Goal: Task Accomplishment & Management: Use online tool/utility

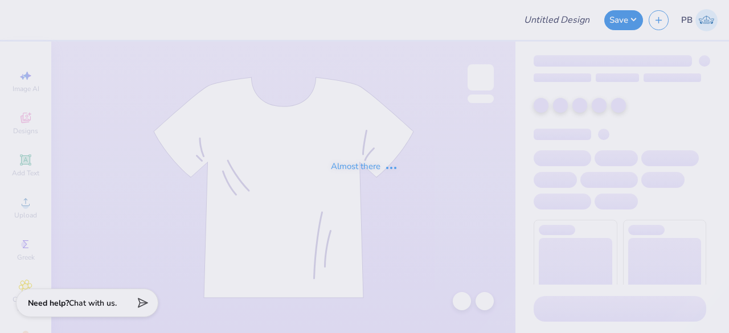
type input "fsha bears hoodie"
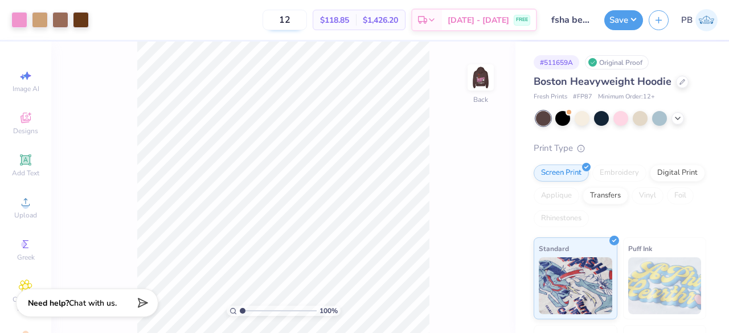
click at [307, 19] on input "12" at bounding box center [285, 20] width 44 height 21
type input "100"
click at [650, 180] on div "Digital Print" at bounding box center [677, 171] width 55 height 17
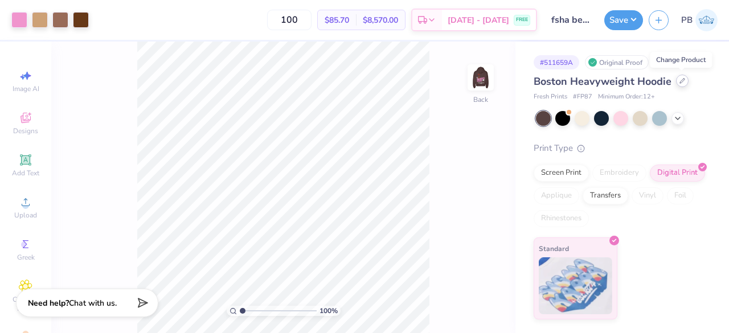
click at [680, 82] on icon at bounding box center [683, 81] width 6 height 6
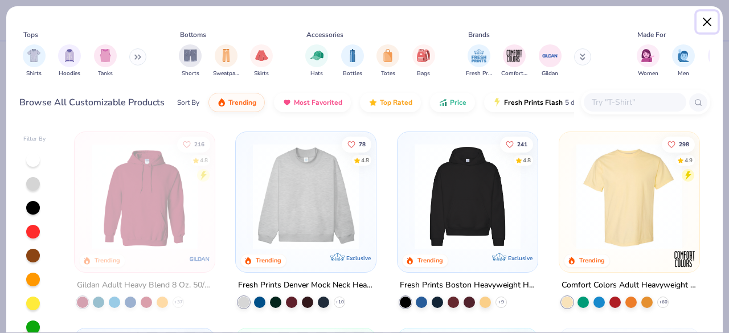
click at [706, 18] on button "Close" at bounding box center [708, 22] width 22 height 22
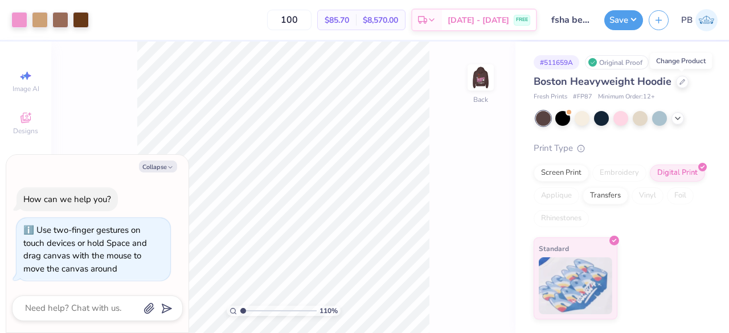
type input "1.09952402506581"
type textarea "x"
click at [480, 76] on img at bounding box center [481, 78] width 46 height 46
type input "4.9310942177699"
type textarea "x"
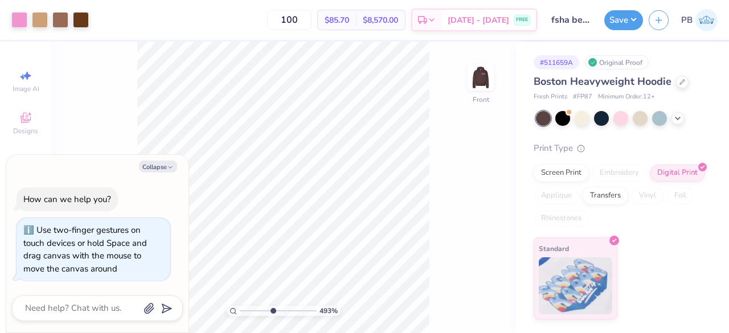
type input "4.9310942177699"
type textarea "x"
type input "4.9310942177699"
type textarea "x"
type input "1.96130304310998"
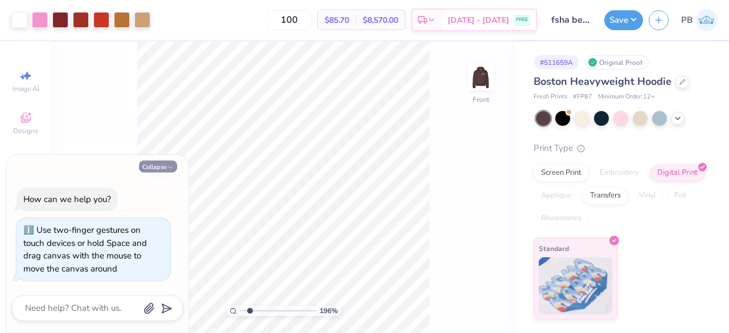
click at [164, 169] on button "Collapse" at bounding box center [158, 167] width 38 height 12
type textarea "x"
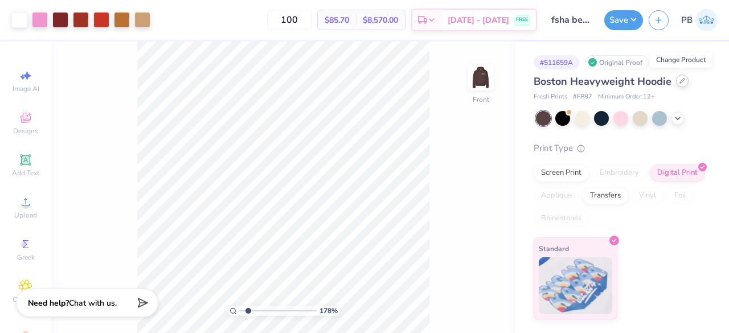
click at [679, 84] on div at bounding box center [682, 81] width 13 height 13
type input "1.78260719510524"
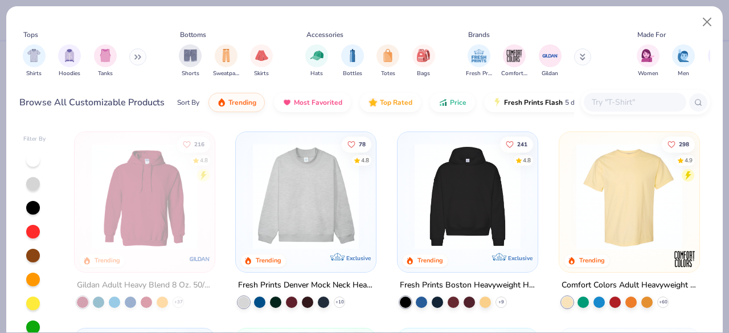
click at [638, 101] on input "text" at bounding box center [635, 102] width 88 height 13
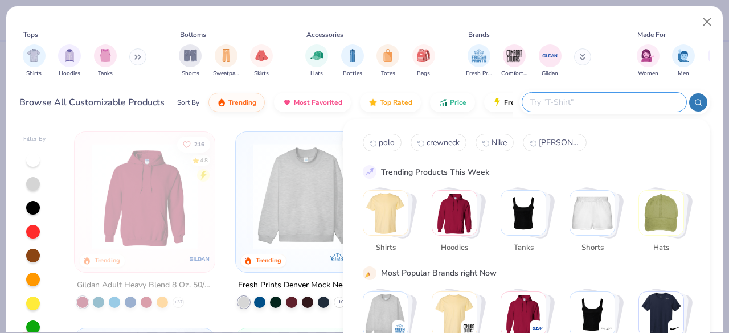
type input "h"
type input "hoodie"
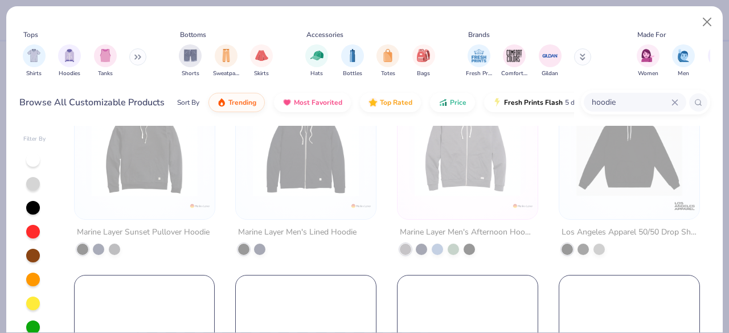
scroll to position [1877, 0]
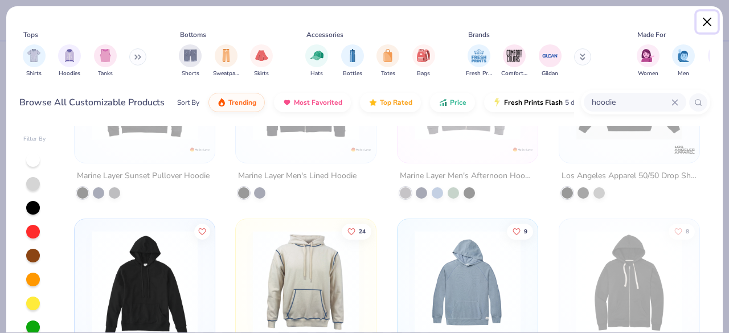
click at [706, 22] on button "Close" at bounding box center [708, 22] width 22 height 22
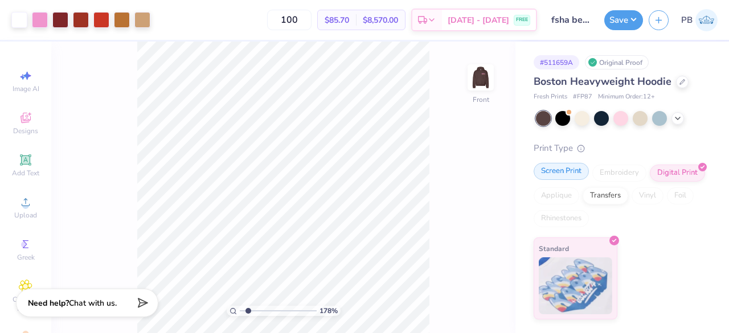
click at [563, 173] on div "Screen Print" at bounding box center [561, 171] width 55 height 17
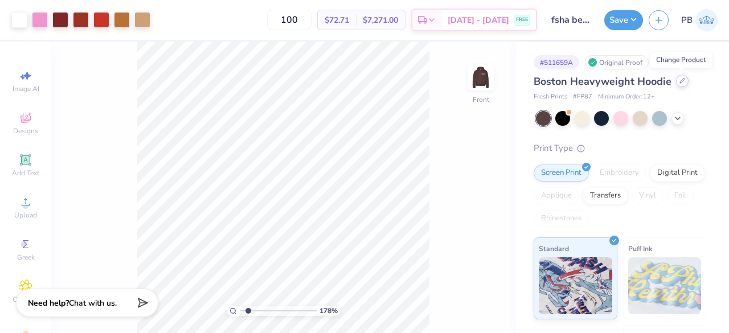
click at [681, 84] on div at bounding box center [682, 81] width 13 height 13
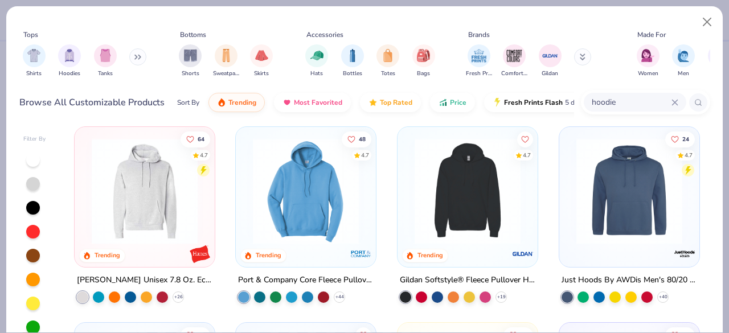
scroll to position [2756, 0]
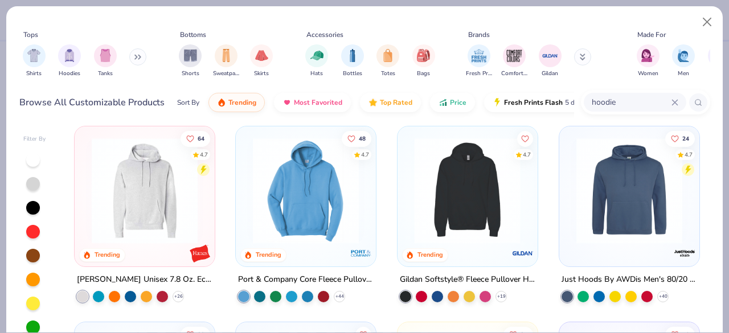
click at [467, 190] on div at bounding box center [351, 190] width 352 height 106
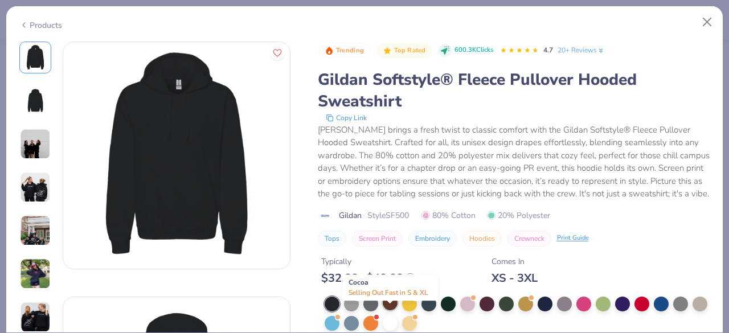
click at [392, 311] on div at bounding box center [390, 303] width 15 height 15
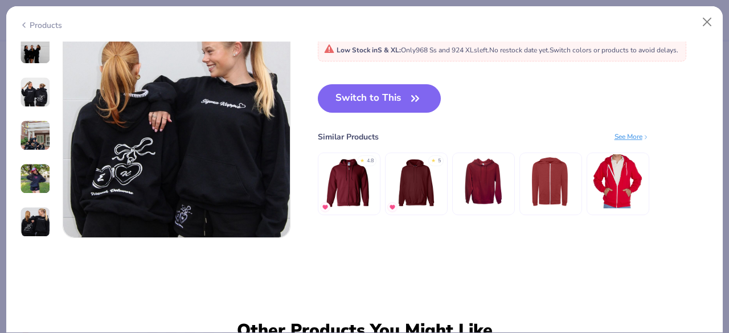
scroll to position [1558, 0]
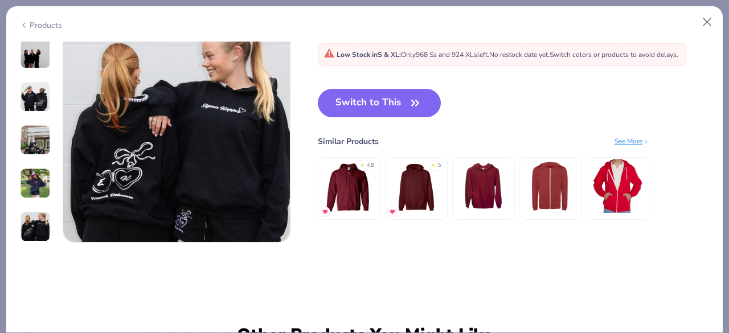
click at [414, 178] on img at bounding box center [416, 186] width 54 height 54
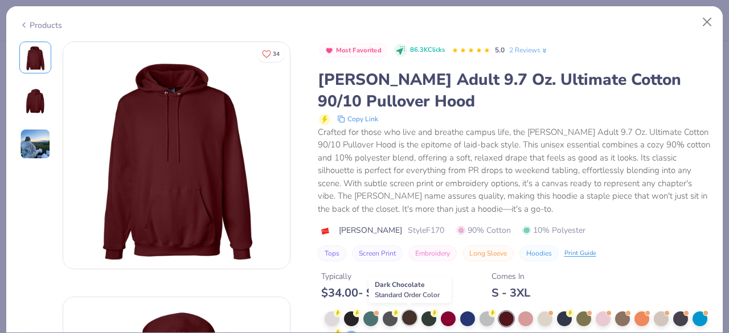
click at [412, 313] on div at bounding box center [409, 318] width 15 height 15
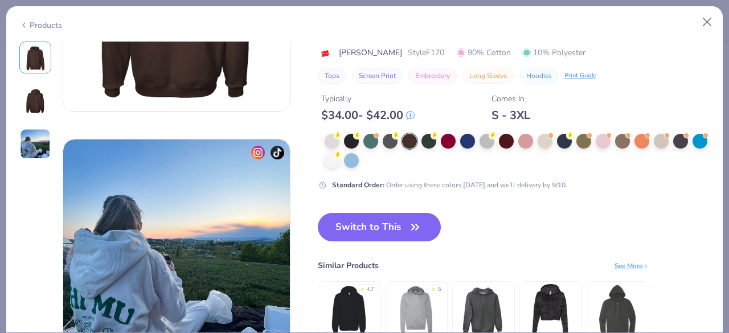
scroll to position [427, 0]
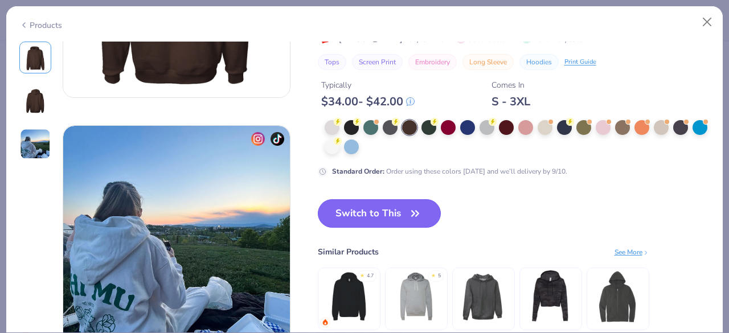
click at [389, 214] on button "Switch to This" at bounding box center [380, 213] width 124 height 28
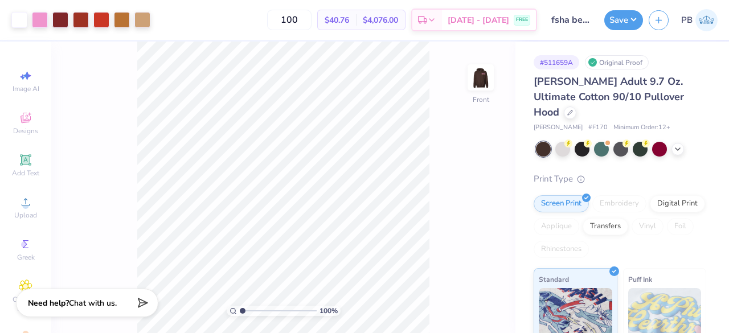
type input "1"
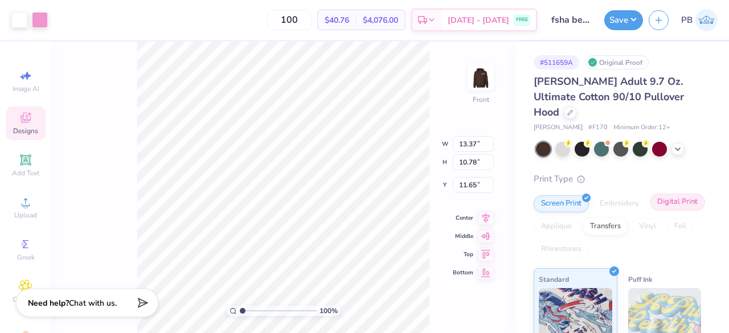
click at [650, 211] on div "Digital Print" at bounding box center [677, 202] width 55 height 17
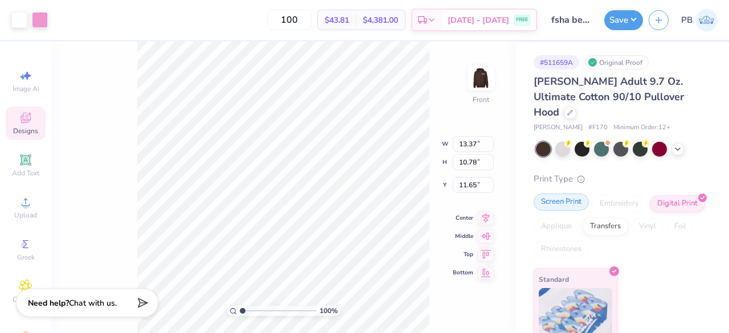
click at [573, 194] on div "Screen Print" at bounding box center [561, 202] width 55 height 17
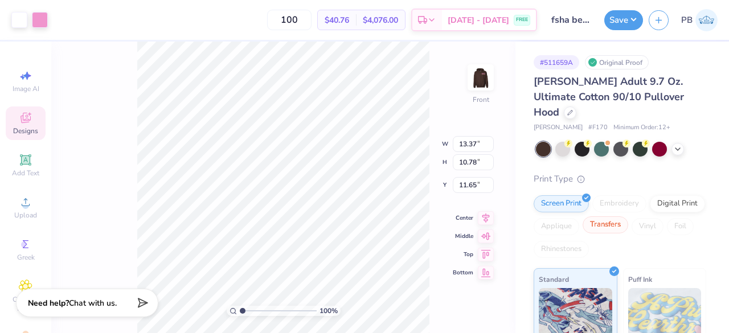
click at [628, 217] on div "Transfers" at bounding box center [606, 225] width 46 height 17
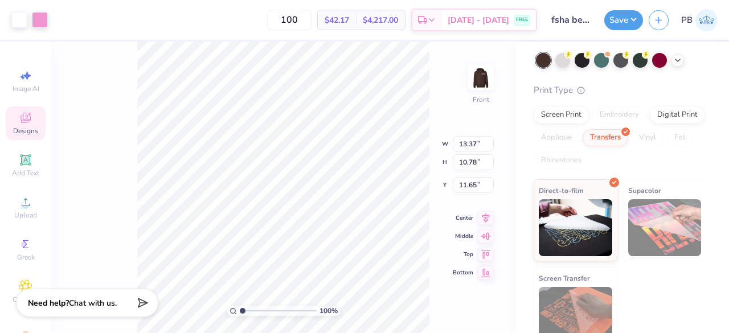
scroll to position [65, 0]
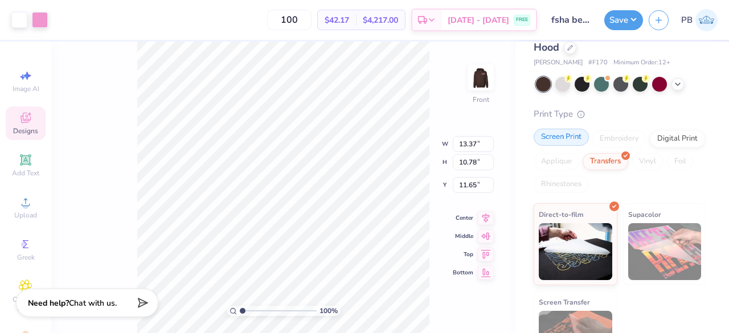
click at [570, 129] on div "Screen Print" at bounding box center [561, 137] width 55 height 17
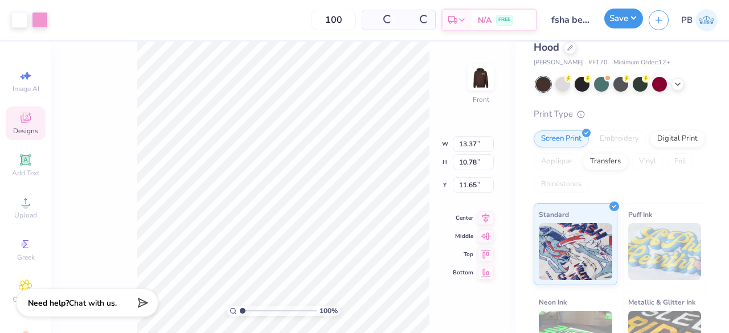
click at [618, 16] on button "Save" at bounding box center [624, 19] width 39 height 20
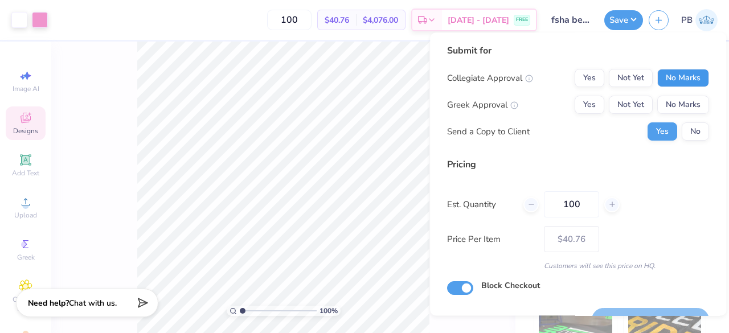
click at [684, 79] on button "No Marks" at bounding box center [684, 78] width 52 height 18
click at [680, 111] on button "No Marks" at bounding box center [684, 105] width 52 height 18
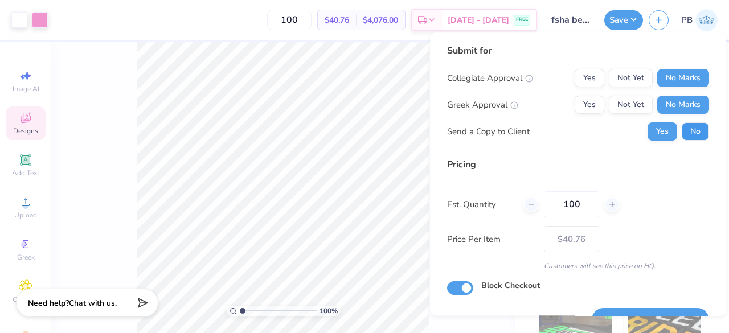
click at [687, 134] on button "No" at bounding box center [695, 131] width 27 height 18
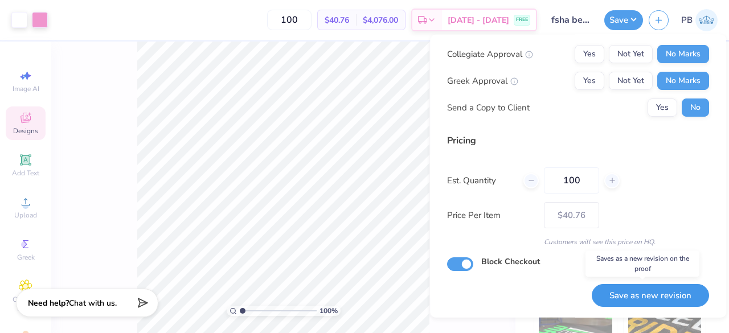
click at [651, 300] on button "Save as new revision" at bounding box center [650, 295] width 117 height 23
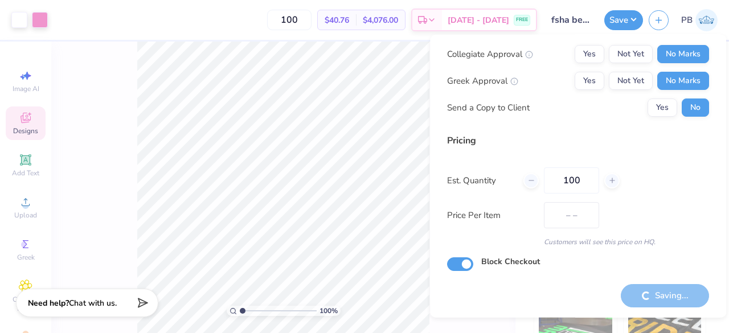
type input "$40.76"
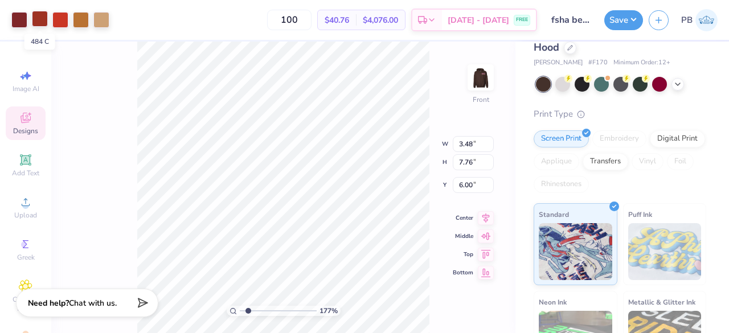
click at [46, 18] on div at bounding box center [40, 19] width 16 height 16
type input "1.7746399374058"
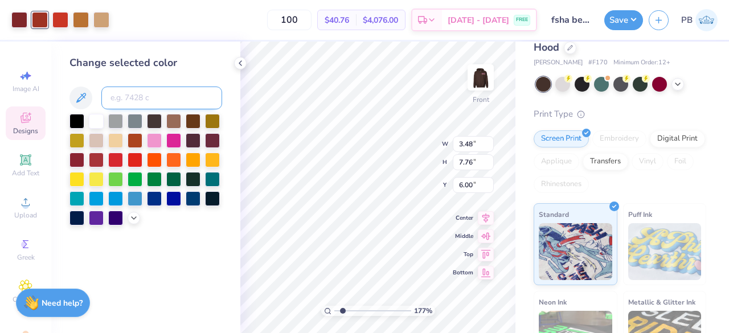
click at [166, 101] on input at bounding box center [161, 98] width 121 height 23
type input "1815"
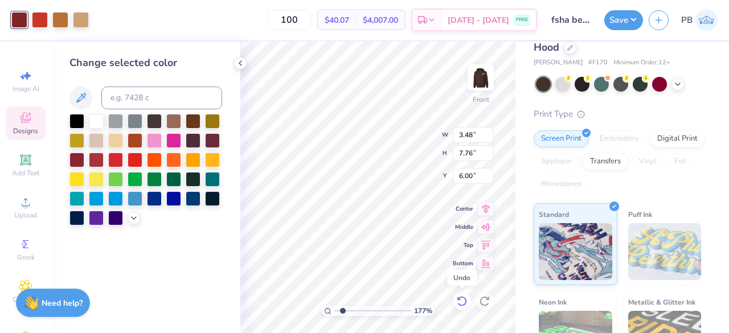
click at [461, 303] on icon at bounding box center [461, 301] width 11 height 11
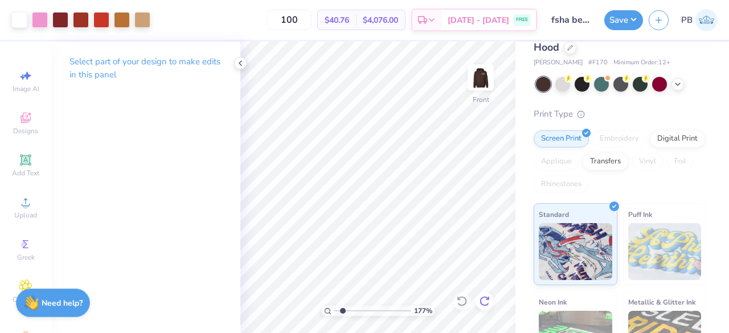
click at [486, 303] on icon at bounding box center [484, 301] width 11 height 11
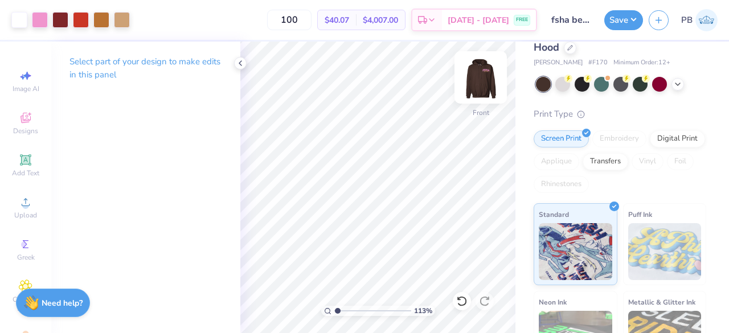
click at [486, 82] on img at bounding box center [481, 78] width 46 height 46
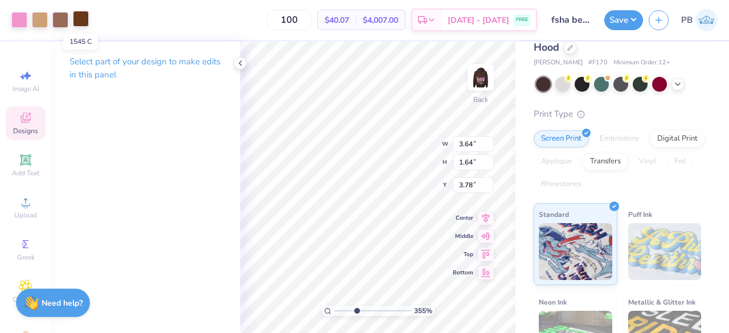
click at [80, 25] on div at bounding box center [81, 19] width 16 height 16
type input "3.55327562920267"
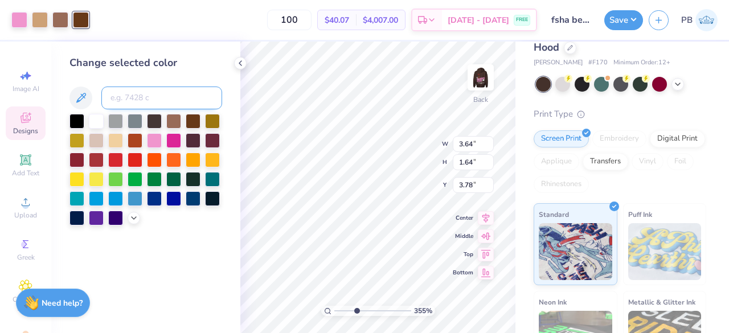
click at [142, 89] on input at bounding box center [161, 98] width 121 height 23
type input "4715"
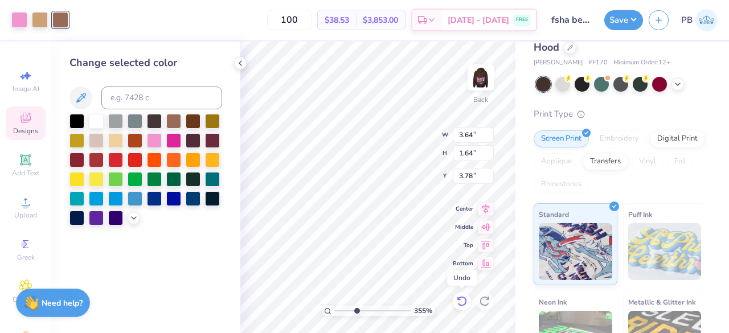
click at [462, 302] on icon at bounding box center [461, 301] width 11 height 11
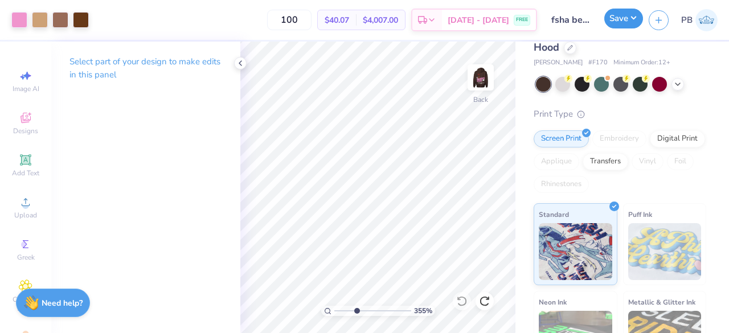
click at [635, 13] on button "Save" at bounding box center [624, 19] width 39 height 20
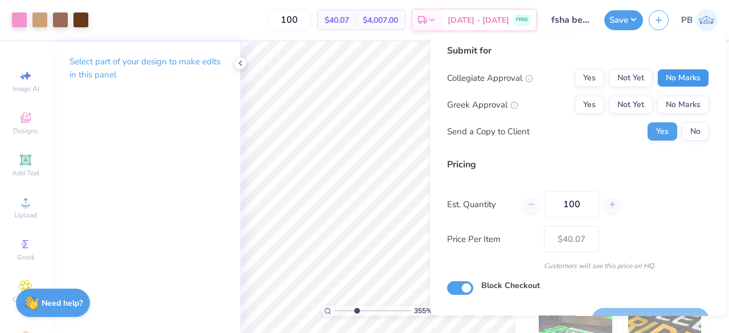
click at [678, 79] on button "No Marks" at bounding box center [684, 78] width 52 height 18
click at [680, 103] on button "No Marks" at bounding box center [684, 105] width 52 height 18
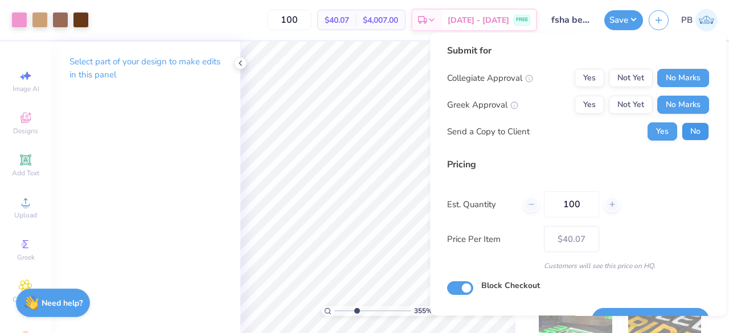
click at [689, 133] on button "No" at bounding box center [695, 131] width 27 height 18
type input "3.55327562920267"
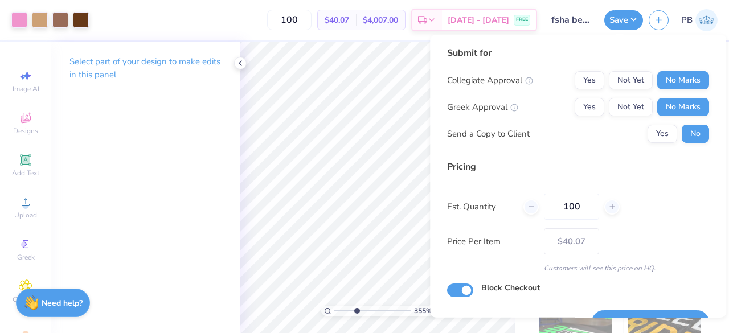
scroll to position [26, 0]
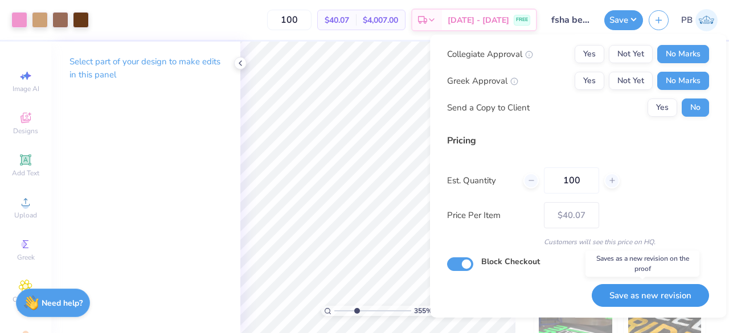
click at [646, 294] on button "Save as new revision" at bounding box center [650, 295] width 117 height 23
type input "– –"
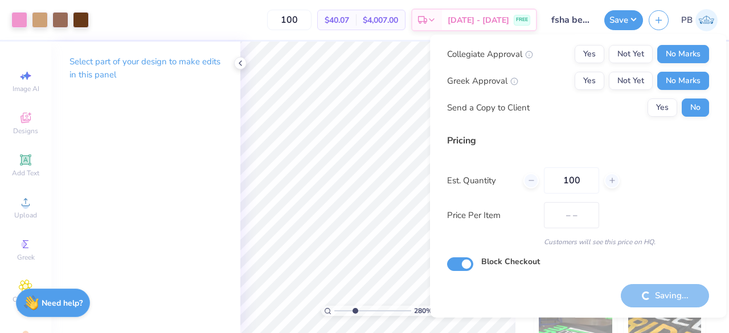
type input "2.80426441049338"
type input "$40.07"
click at [240, 64] on icon at bounding box center [240, 63] width 9 height 9
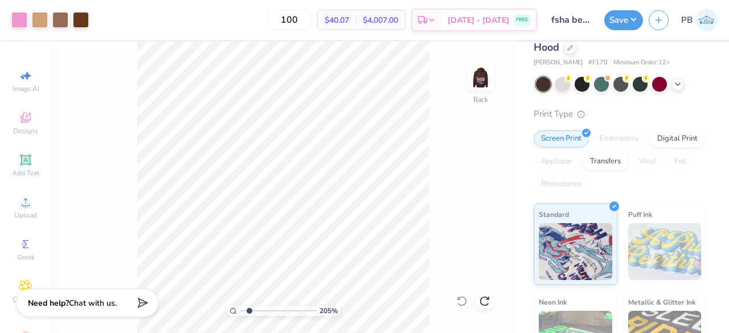
type input "1.87315074352261"
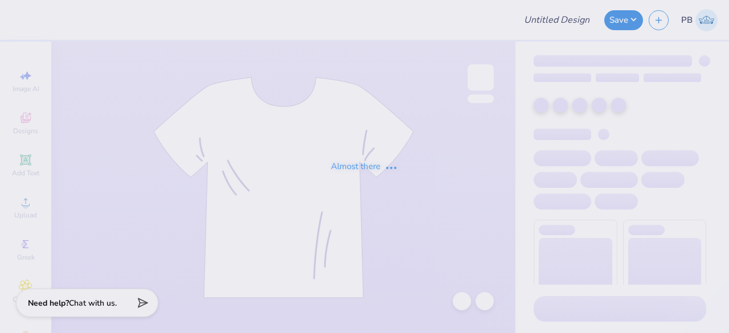
type input "fsha bears hoodie"
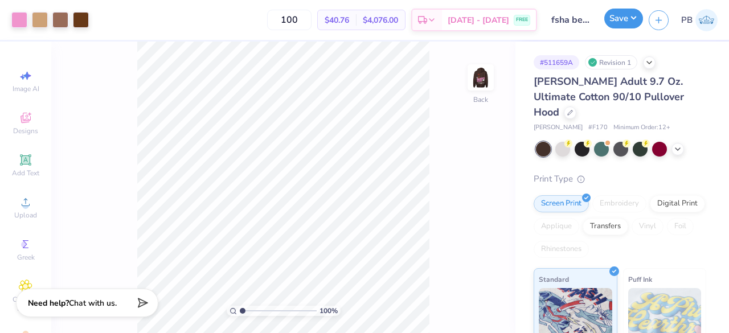
click at [634, 23] on button "Save" at bounding box center [624, 19] width 39 height 20
click at [474, 89] on img at bounding box center [481, 78] width 46 height 46
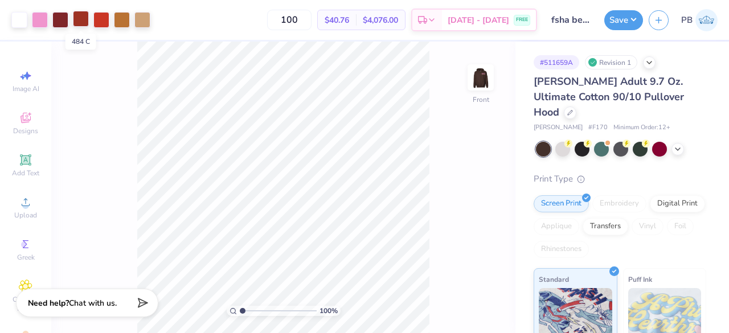
click at [80, 18] on div at bounding box center [81, 19] width 16 height 16
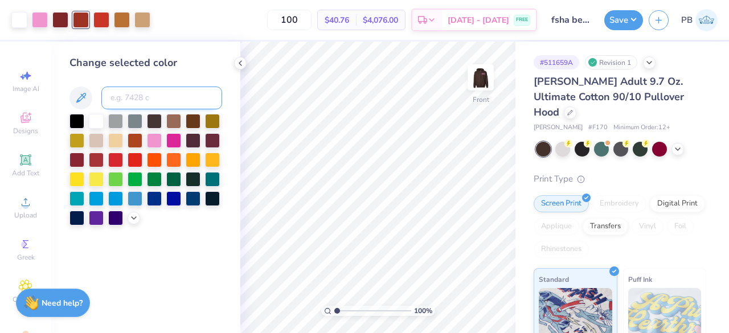
click at [149, 97] on input at bounding box center [161, 98] width 121 height 23
type input "1815"
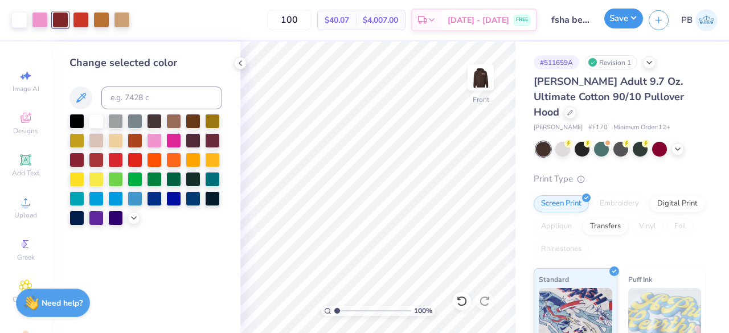
click at [619, 22] on button "Save" at bounding box center [624, 19] width 39 height 20
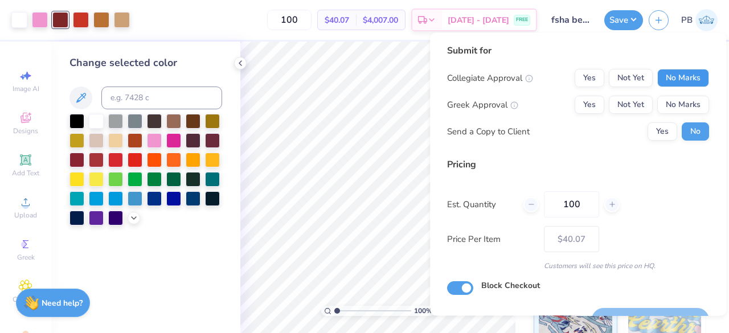
click at [672, 73] on button "No Marks" at bounding box center [684, 78] width 52 height 18
click at [675, 104] on button "No Marks" at bounding box center [684, 105] width 52 height 18
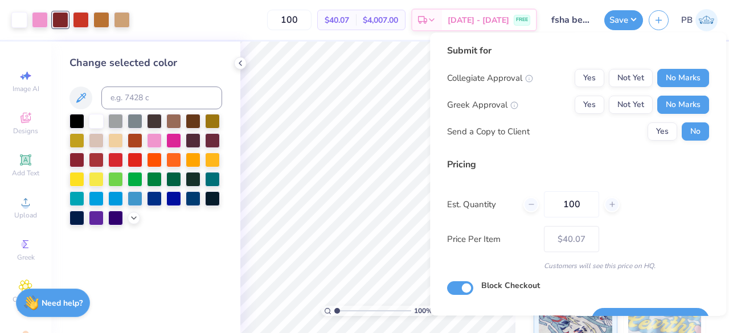
scroll to position [26, 0]
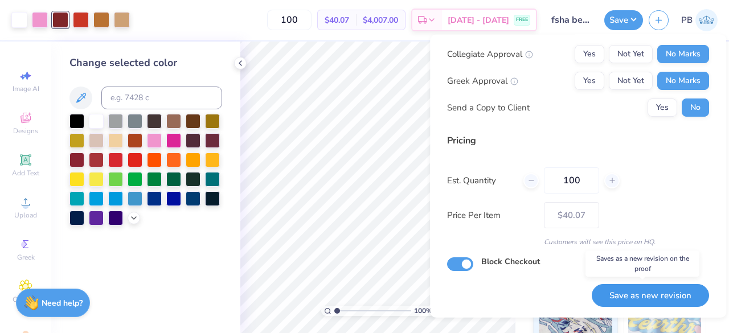
click at [653, 293] on button "Save as new revision" at bounding box center [650, 295] width 117 height 23
type input "– –"
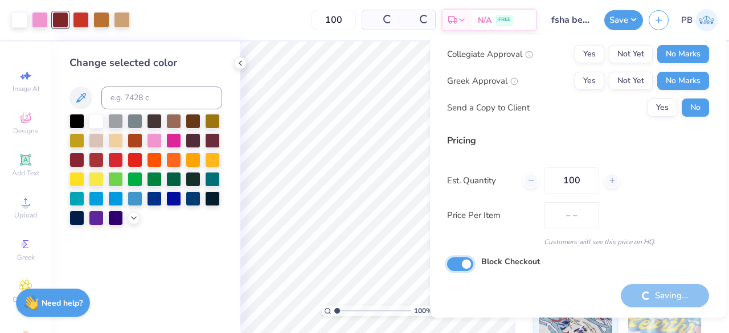
click at [465, 263] on input "Block Checkout" at bounding box center [460, 265] width 26 height 14
checkbox input "false"
type input "$40.07"
checkbox input "true"
